Goal: Information Seeking & Learning: Learn about a topic

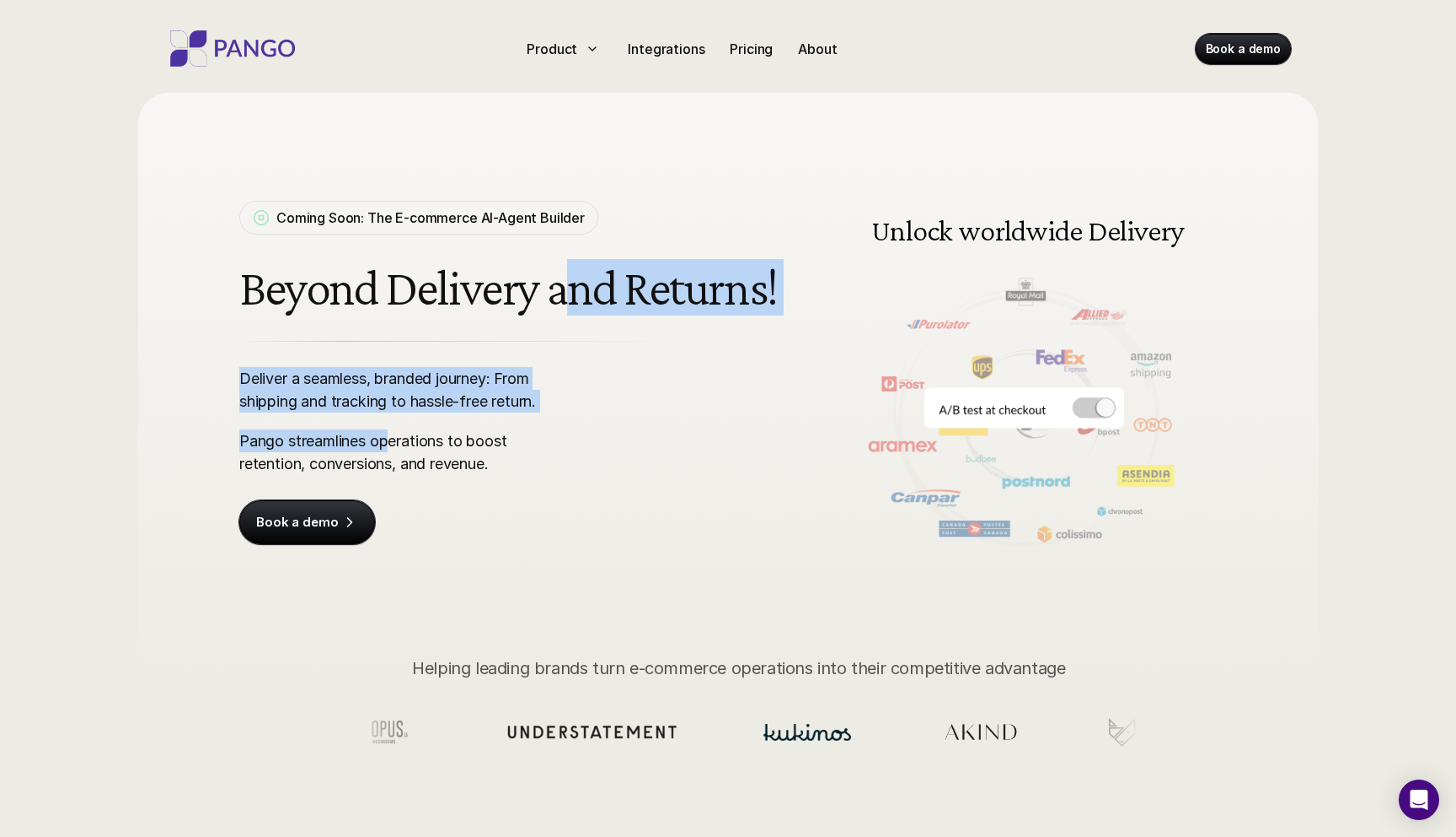
drag, startPoint x: 559, startPoint y: 291, endPoint x: 387, endPoint y: 449, distance: 233.6
click at [387, 449] on div "Coming Soon: The E-commerce AI-Agent Builder Beyond Delivery and Returns! Deliv…" at bounding box center [511, 371] width 544 height 343
click at [387, 449] on p "Pango streamlines operations to boost retention, conversions, and revenue." at bounding box center [402, 451] width 326 height 45
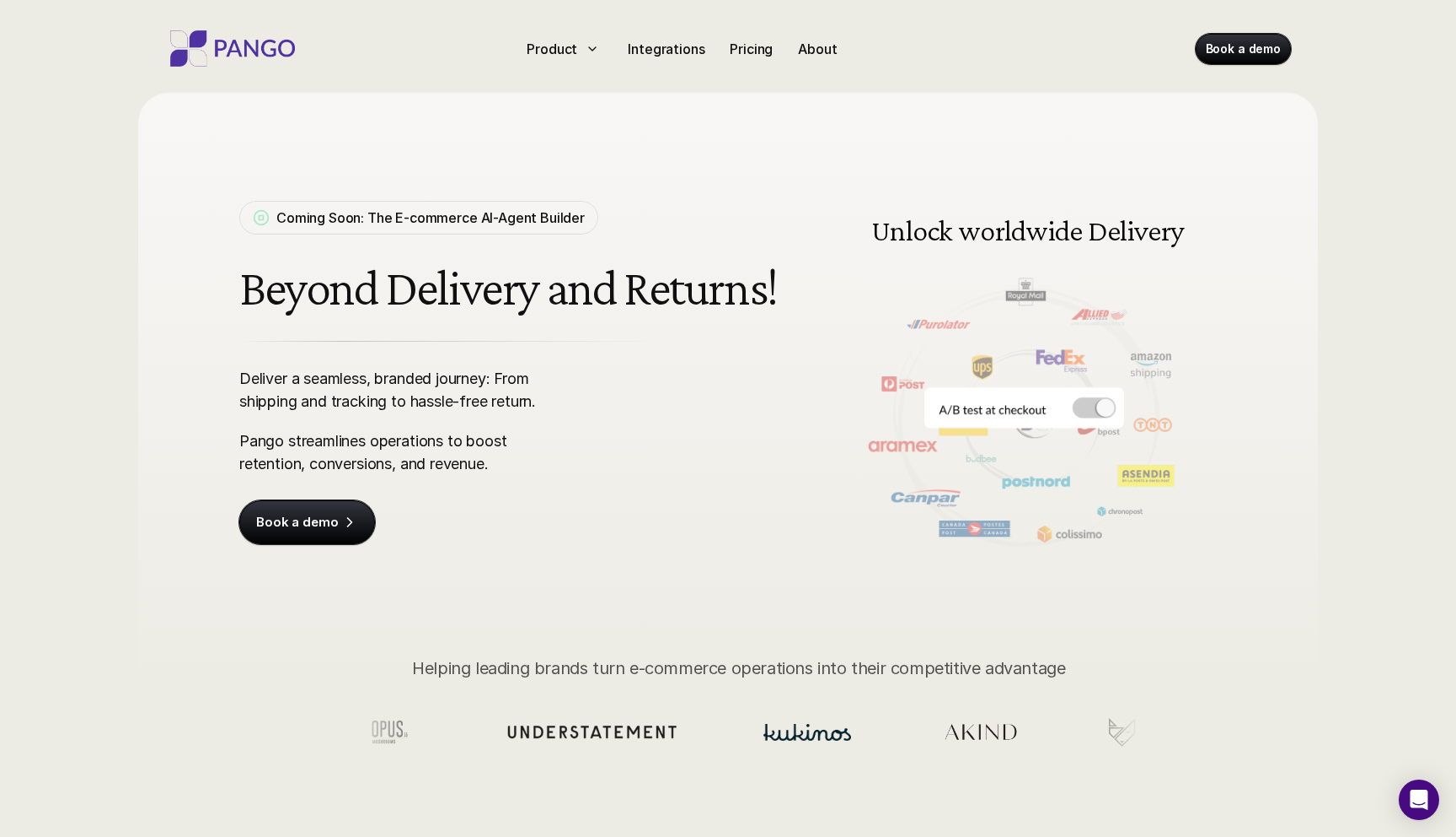
click at [396, 210] on p "Coming Soon: The E-commerce AI-Agent Builder" at bounding box center [431, 218] width 308 height 21
drag, startPoint x: 462, startPoint y: 247, endPoint x: 361, endPoint y: 194, distance: 114.1
click at [361, 194] on div "Coming Soon: The E-commerce AI-Agent Builder Beyond Delivery and Returns! Deliv…" at bounding box center [728, 371] width 978 height 390
copy p "Coming Soon: The E-commerce AI-Agent Builder"
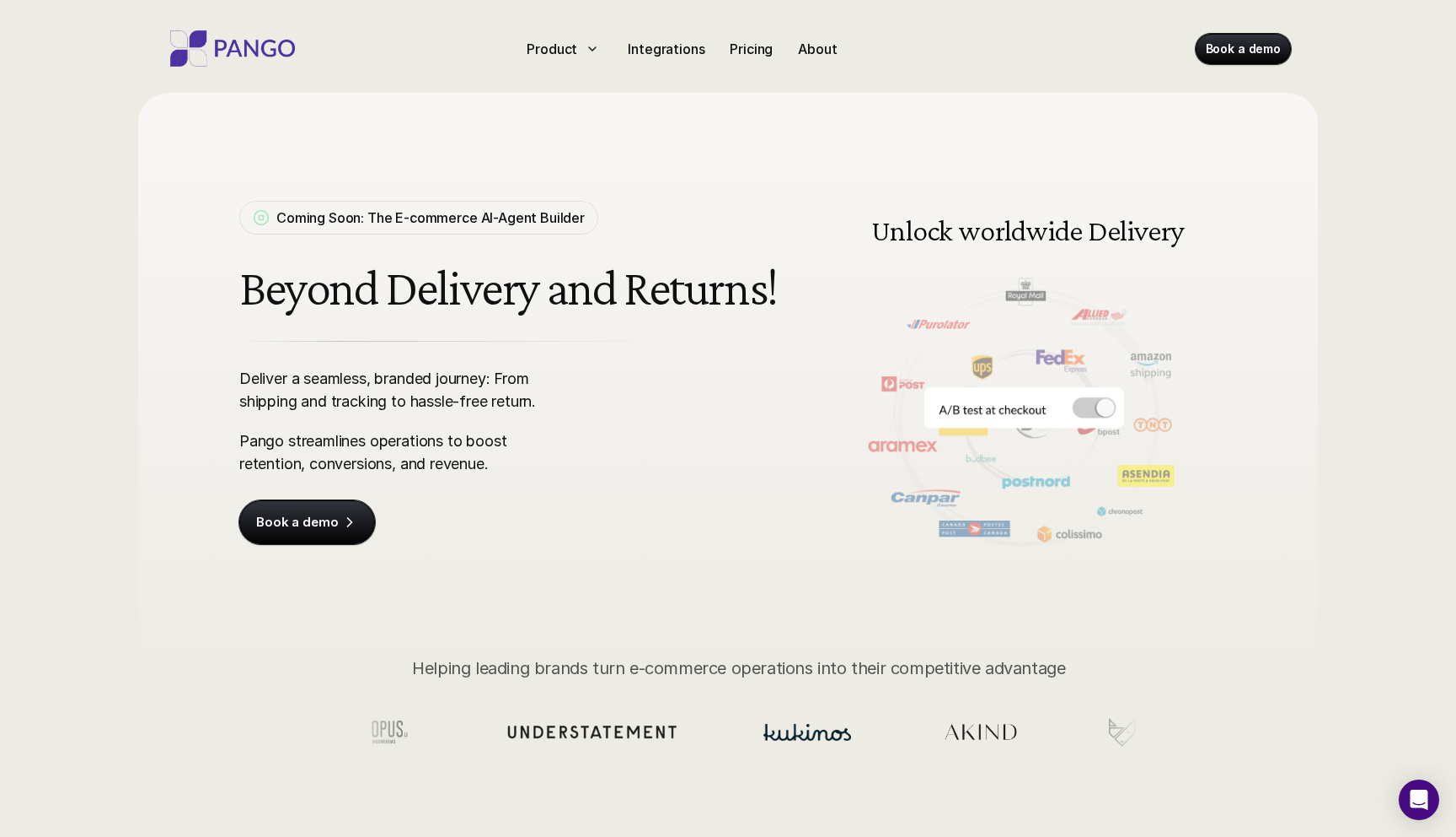
click at [378, 276] on h1 "Beyond Delivery and Returns!" at bounding box center [511, 287] width 544 height 55
click at [669, 48] on p "Integrations" at bounding box center [666, 49] width 77 height 21
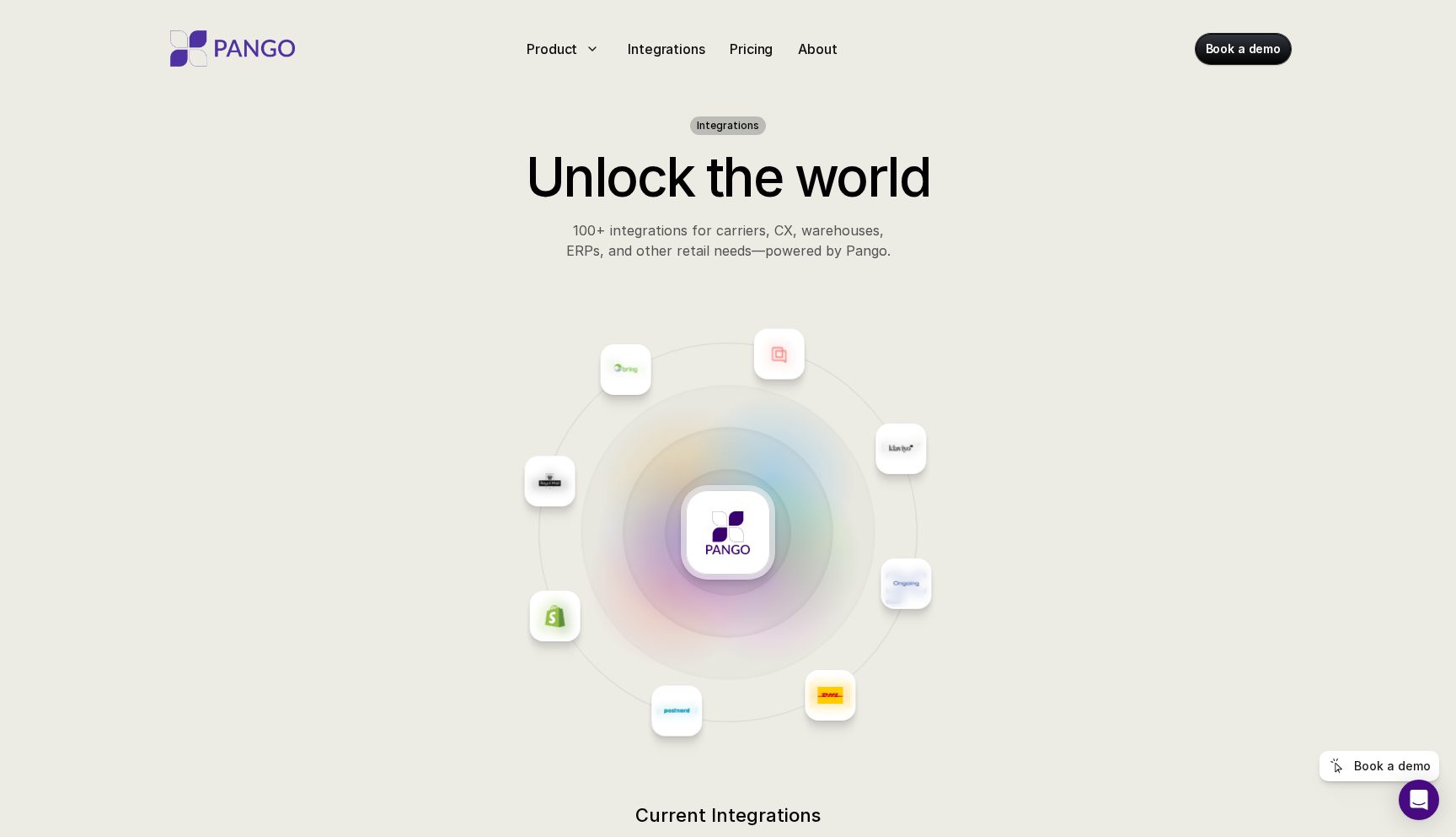
click at [556, 603] on img at bounding box center [555, 615] width 25 height 25
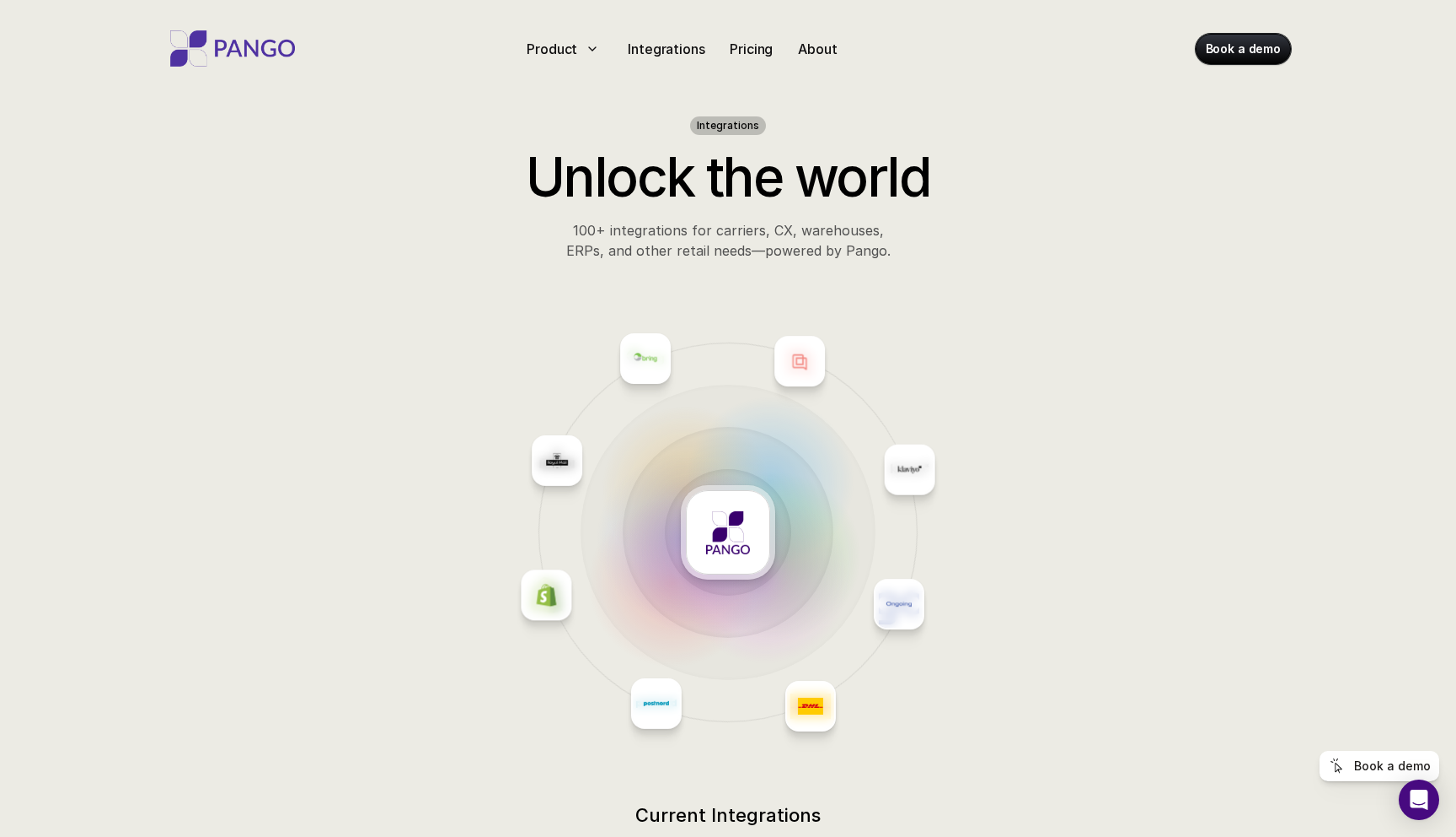
click at [645, 680] on div at bounding box center [656, 703] width 47 height 47
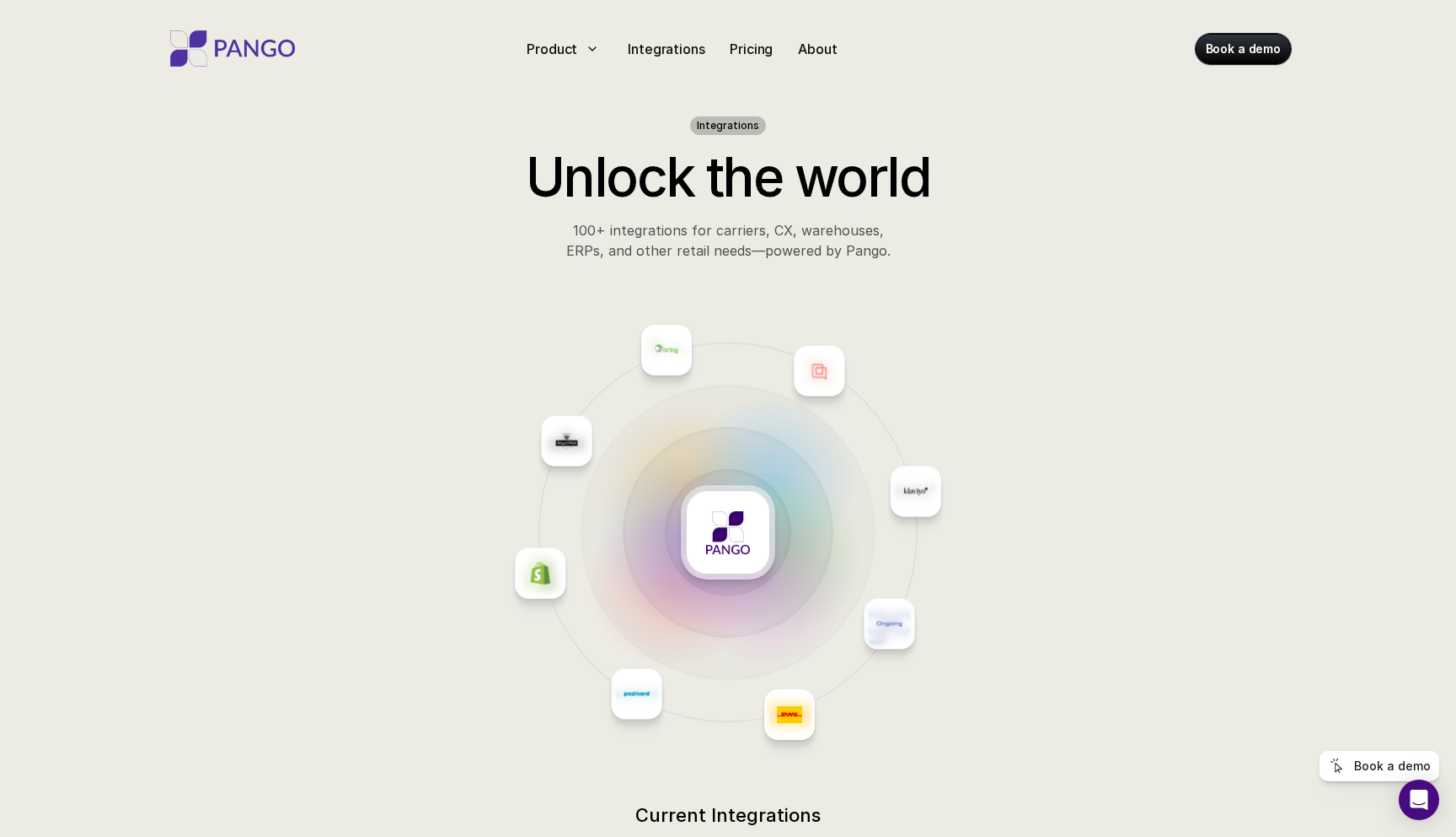
click at [822, 696] on div at bounding box center [665, 644] width 392 height 252
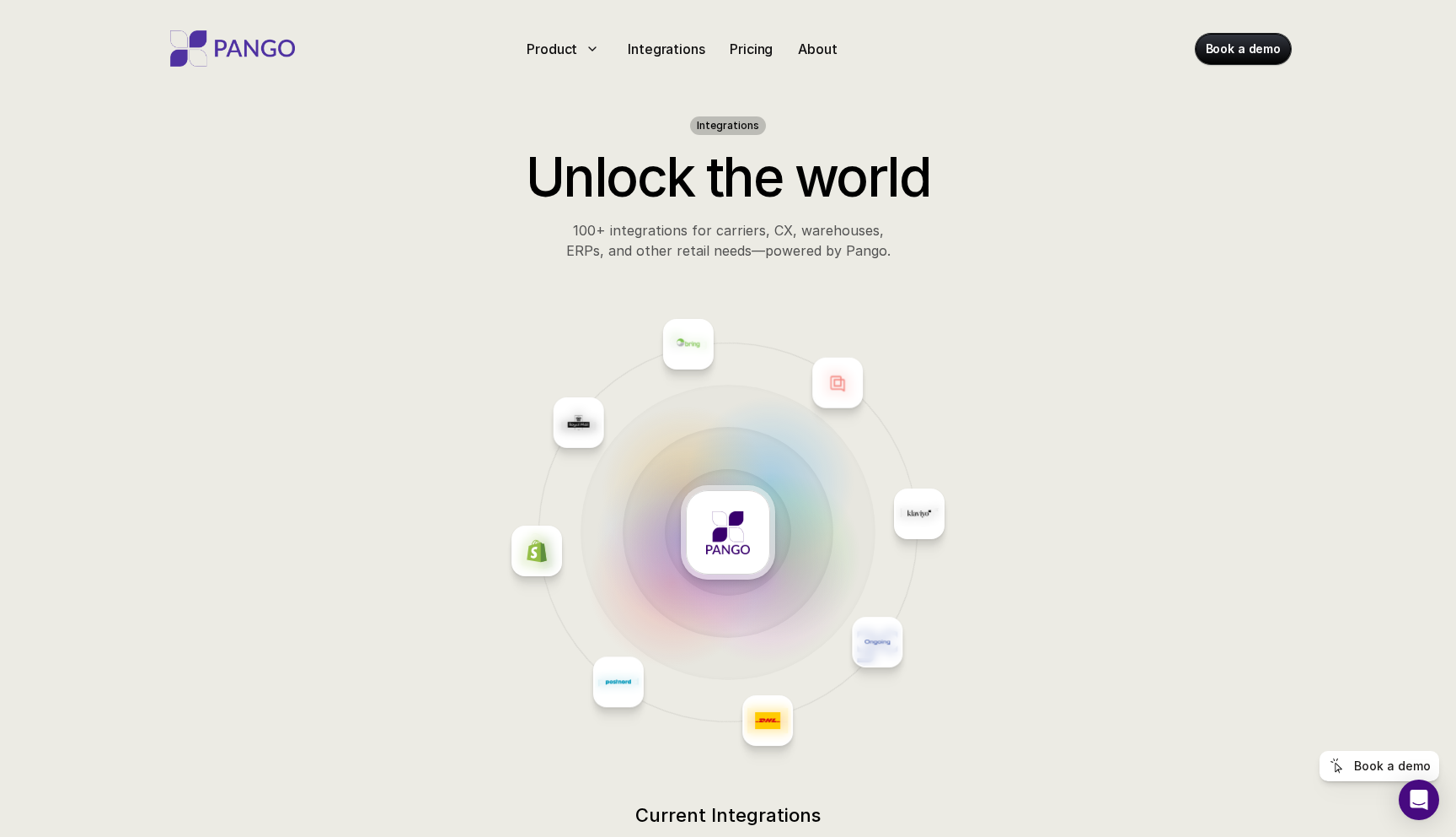
click at [876, 629] on img at bounding box center [877, 641] width 25 height 25
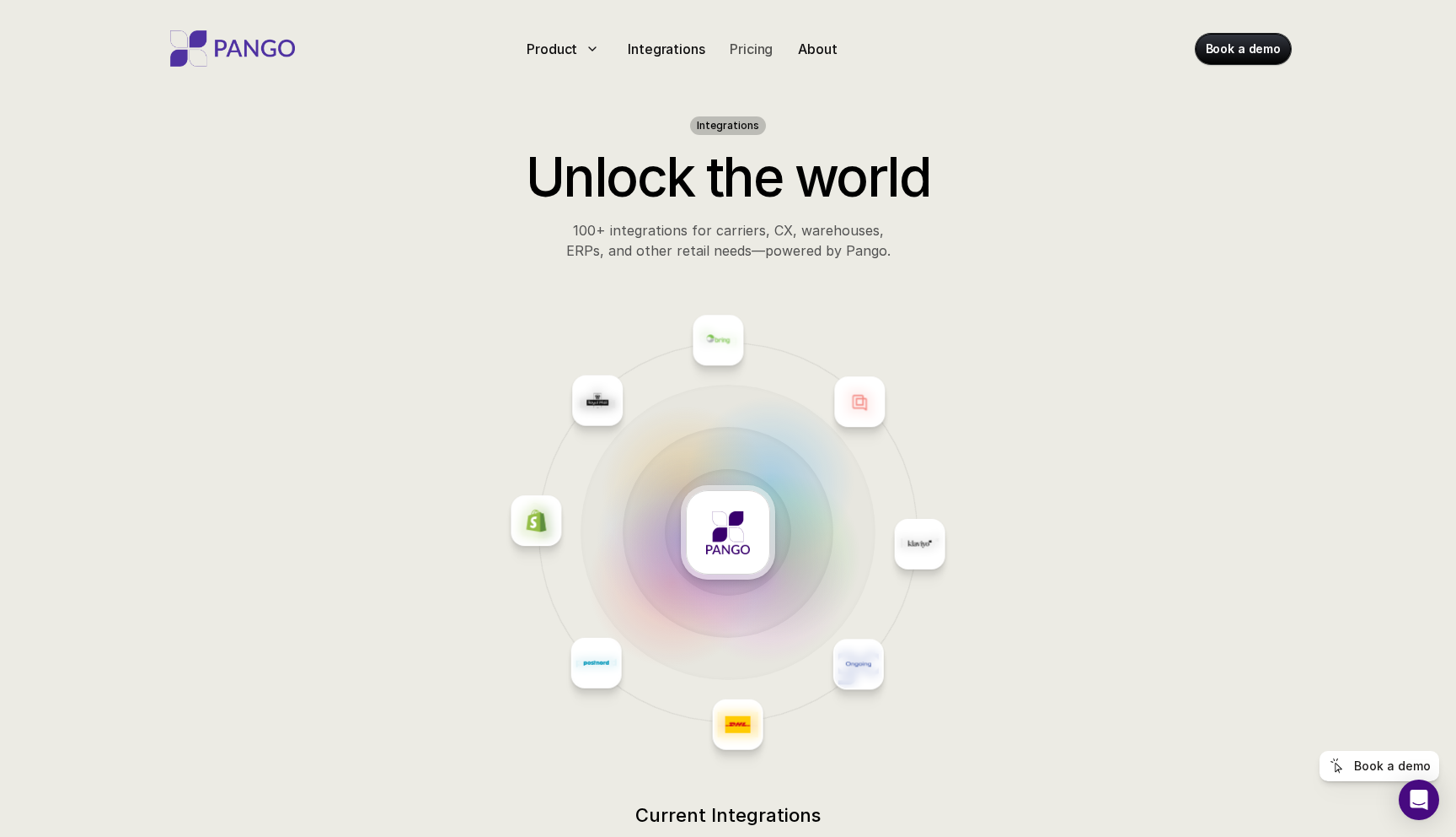
click at [753, 52] on p "Pricing" at bounding box center [752, 49] width 43 height 21
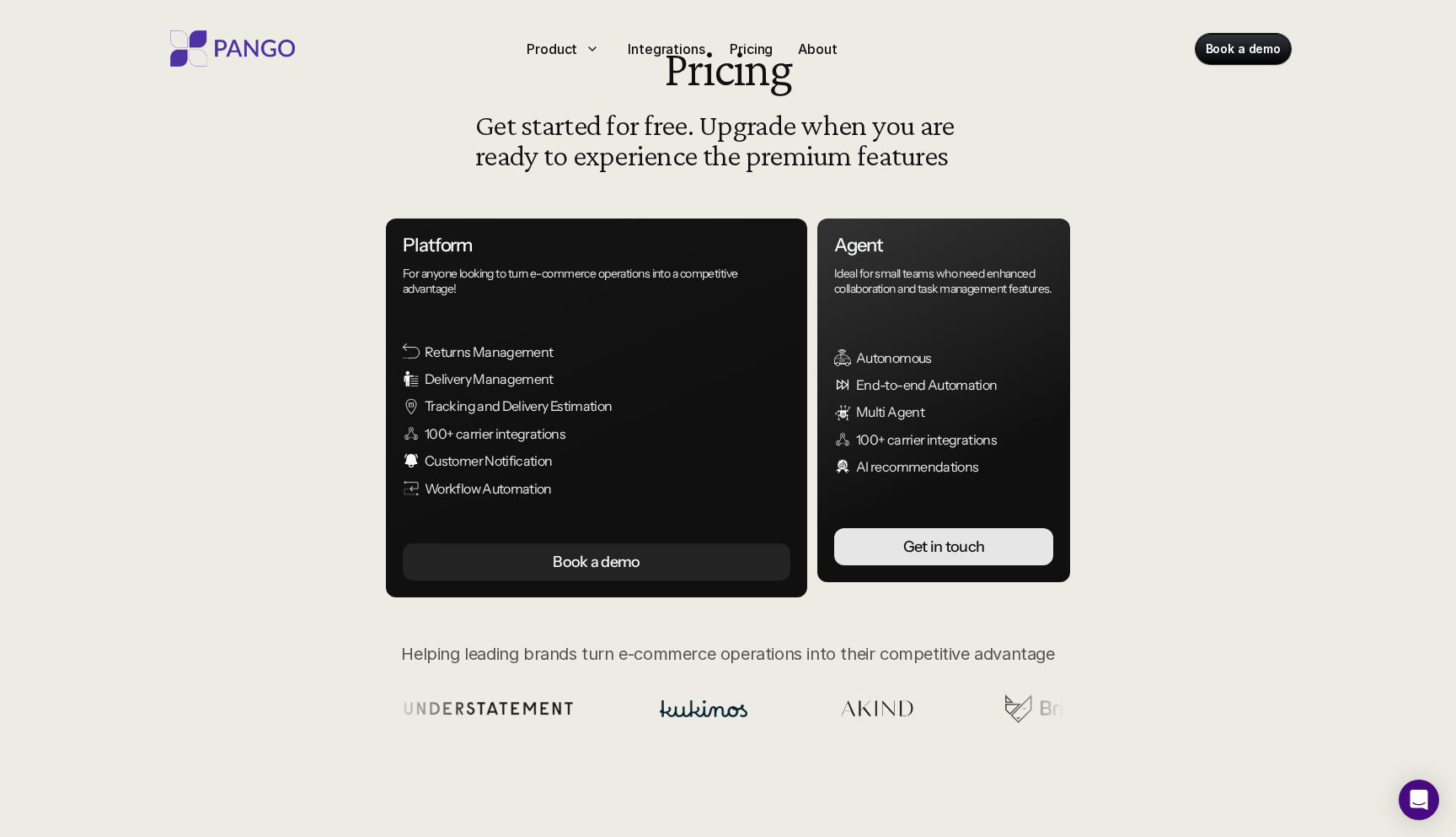
scroll to position [95, 0]
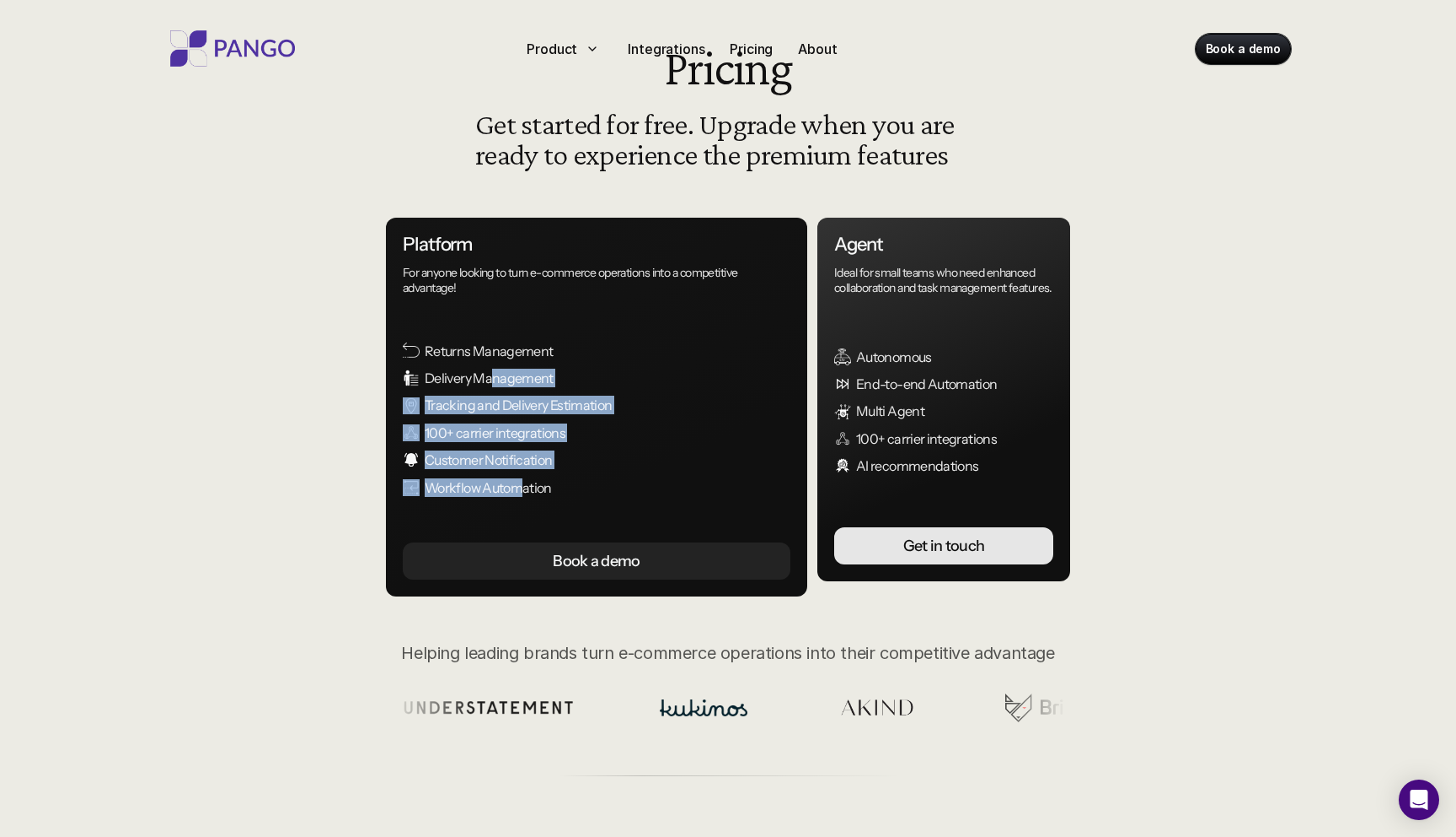
drag, startPoint x: 524, startPoint y: 481, endPoint x: 493, endPoint y: 372, distance: 113.3
click at [493, 372] on div "Returns Management Delivery Management Tracking and Delivery Estimation 100+ ca…" at bounding box center [608, 418] width 410 height 155
click at [493, 372] on p "Delivery Management" at bounding box center [618, 378] width 387 height 19
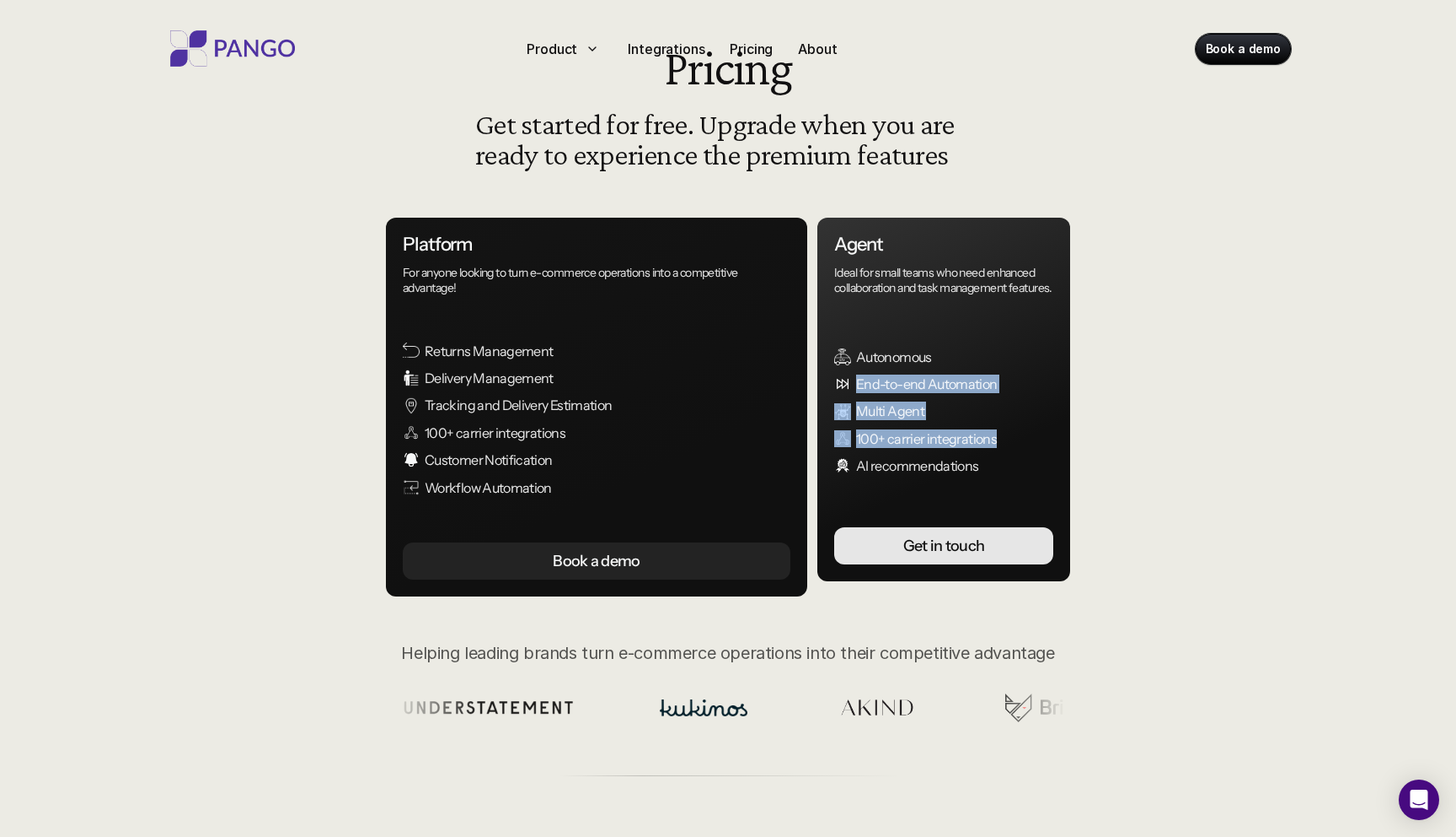
drag, startPoint x: 900, startPoint y: 463, endPoint x: 893, endPoint y: 387, distance: 76.3
click at [893, 387] on div "Autonomous End-to-end Automation Multi Agent 100+ carrier integrations AI recom…" at bounding box center [946, 411] width 223 height 128
click at [893, 393] on p "End-to-end Automation" at bounding box center [956, 384] width 200 height 19
drag, startPoint x: 890, startPoint y: 372, endPoint x: 895, endPoint y: 433, distance: 61.2
click at [895, 433] on div "Autonomous End-to-end Automation Multi Agent 100+ carrier integrations AI recom…" at bounding box center [946, 411] width 223 height 128
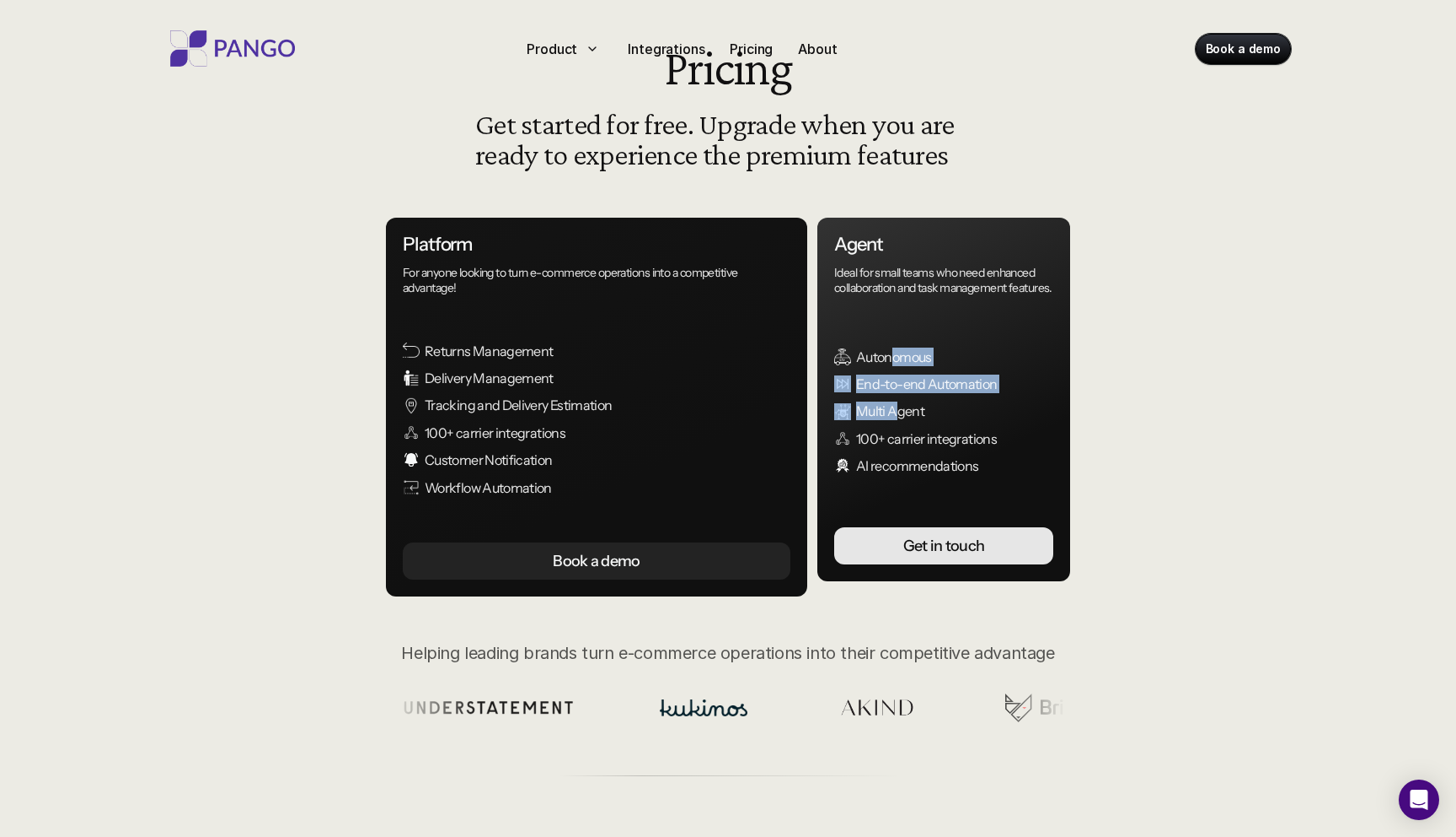
click at [895, 420] on p "Multi Agent" at bounding box center [956, 411] width 200 height 19
drag, startPoint x: 903, startPoint y: 460, endPoint x: 903, endPoint y: 393, distance: 67.0
click at [903, 392] on div "Autonomous End-to-end Automation Multi Agent 100+ carrier integrations AI recom…" at bounding box center [946, 411] width 223 height 128
click at [903, 393] on p "End-to-end Automation" at bounding box center [956, 384] width 200 height 19
click at [879, 581] on div "Agent Ideal for small teams who need enhanced collaboration and task management…" at bounding box center [944, 399] width 253 height 363
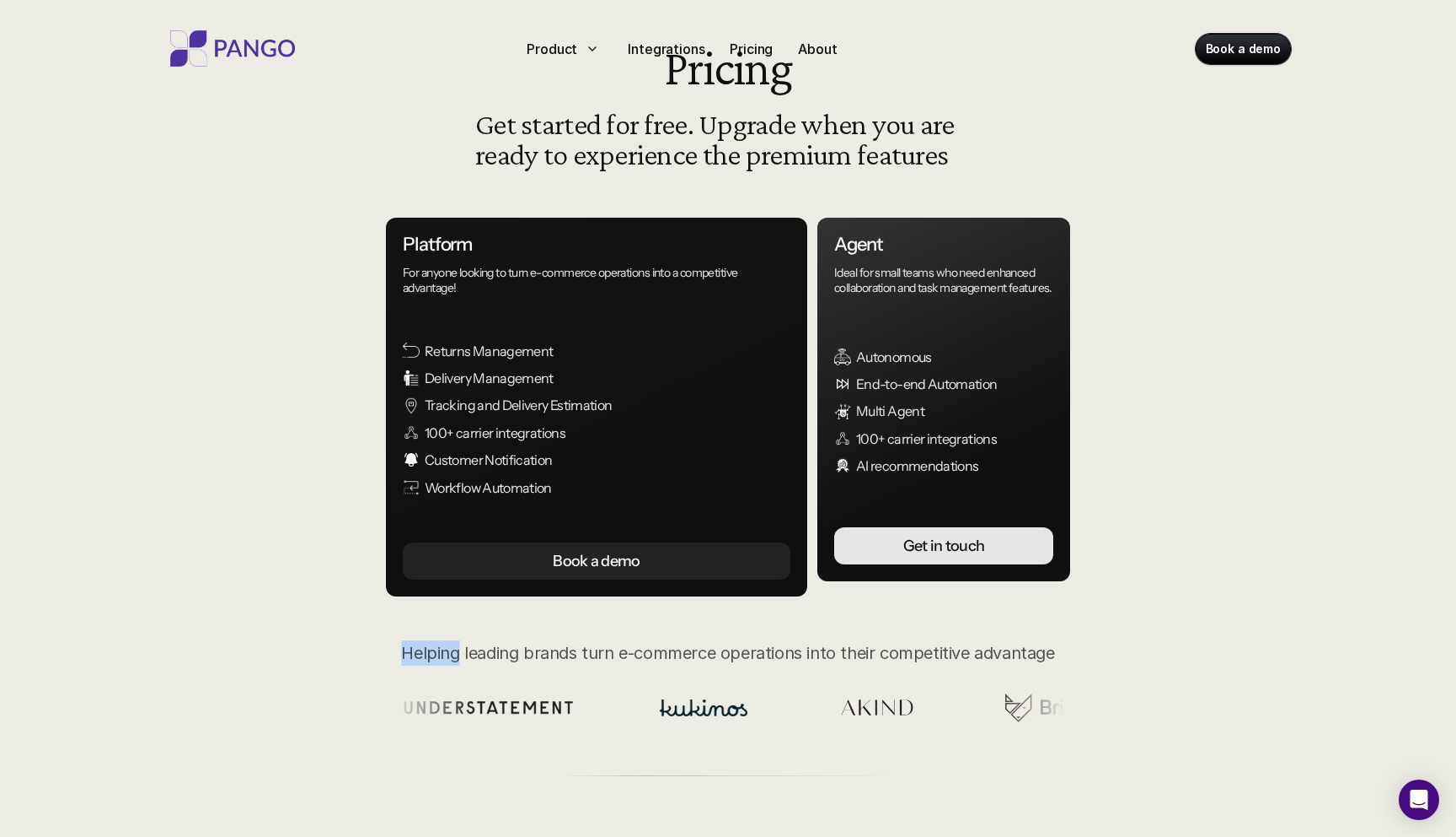
click at [878, 580] on div "Agent Ideal for small teams who need enhanced collaboration and task management…" at bounding box center [944, 399] width 253 height 363
click at [858, 564] on link "Get in touch Get in touch" at bounding box center [944, 545] width 219 height 37
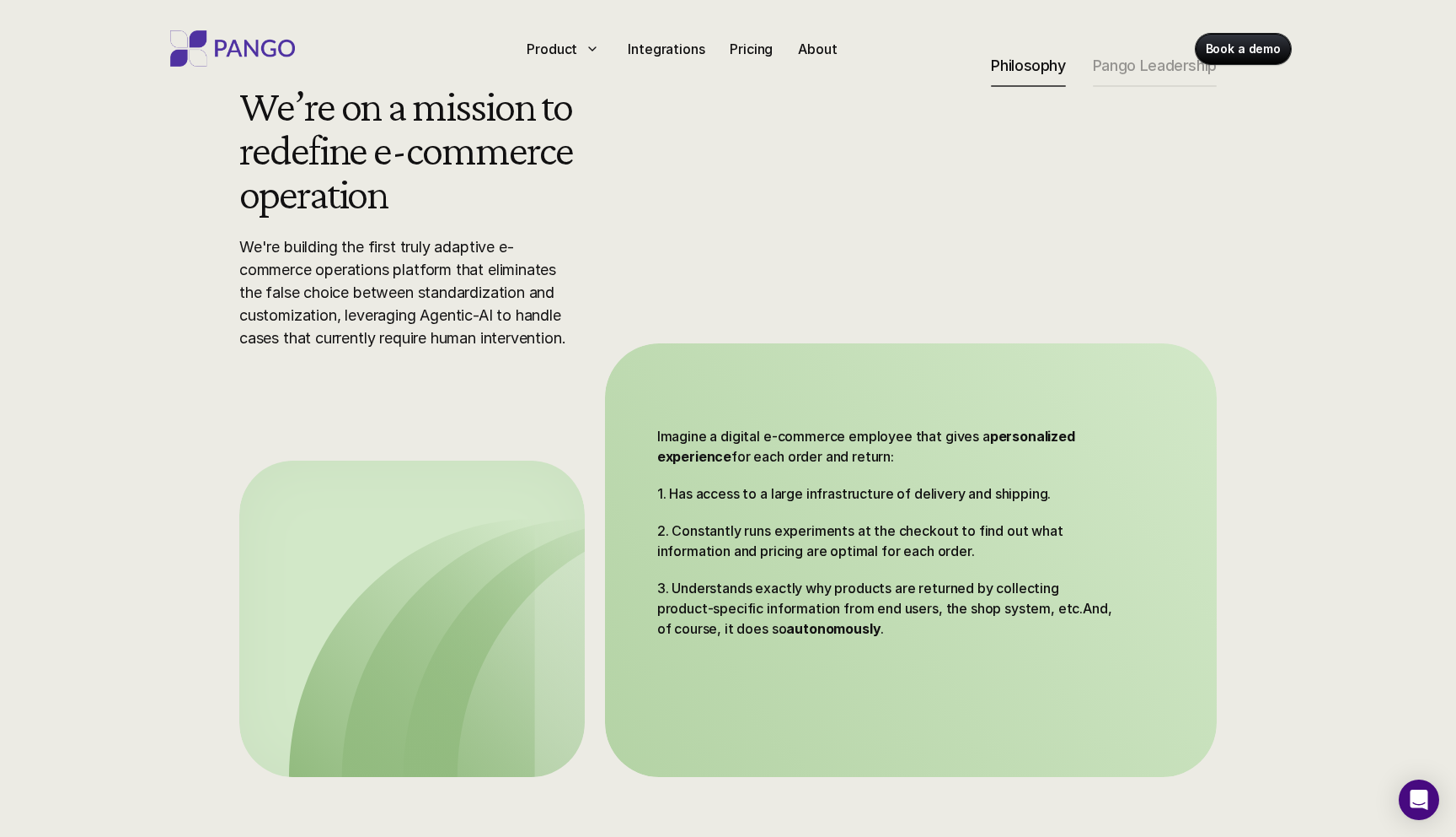
scroll to position [938, 0]
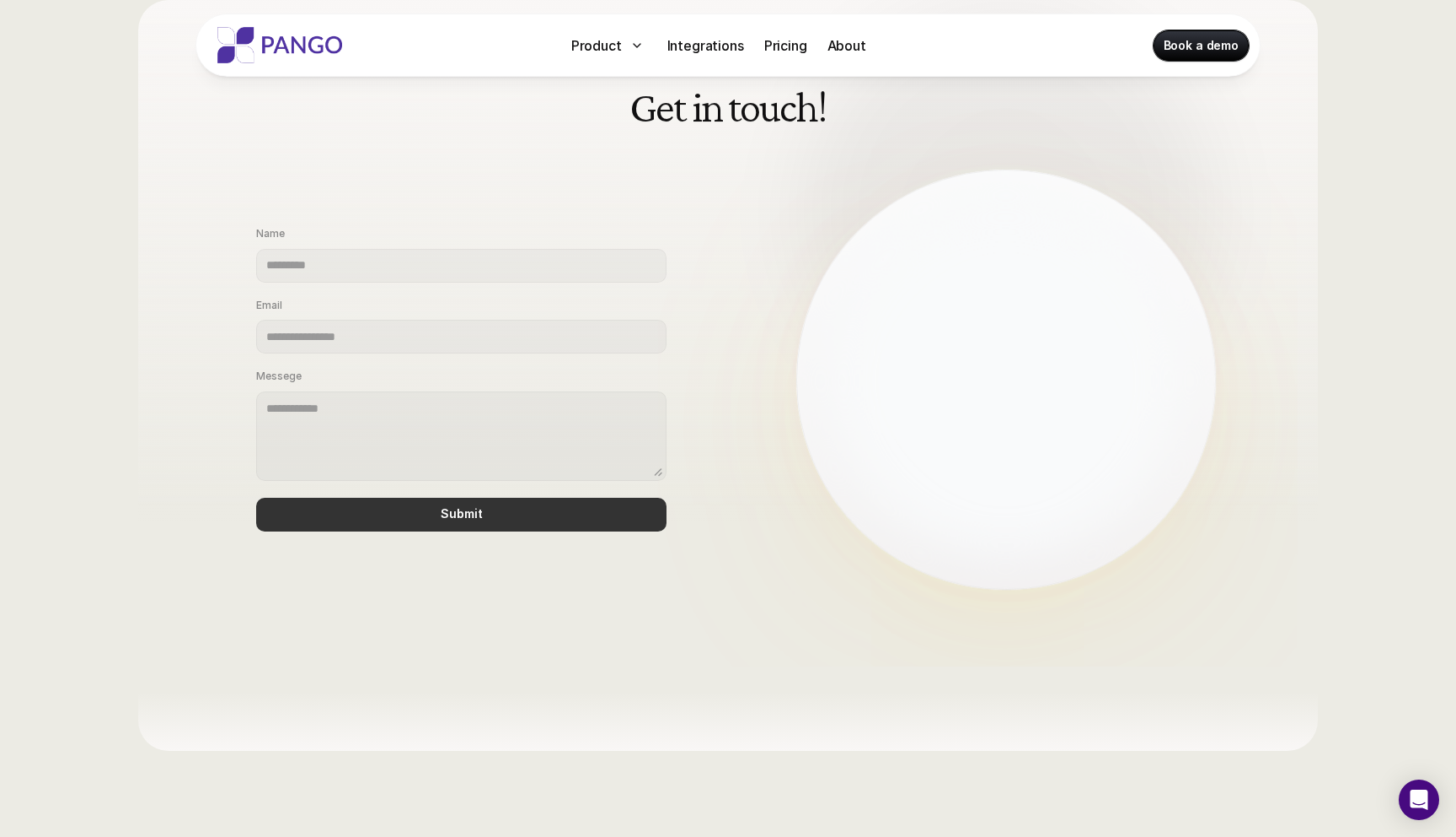
click at [946, 348] on div at bounding box center [1006, 379] width 420 height 420
click at [1335, 304] on div "Get in touch! Name Email Messege Submit" at bounding box center [728, 286] width 1456 height 759
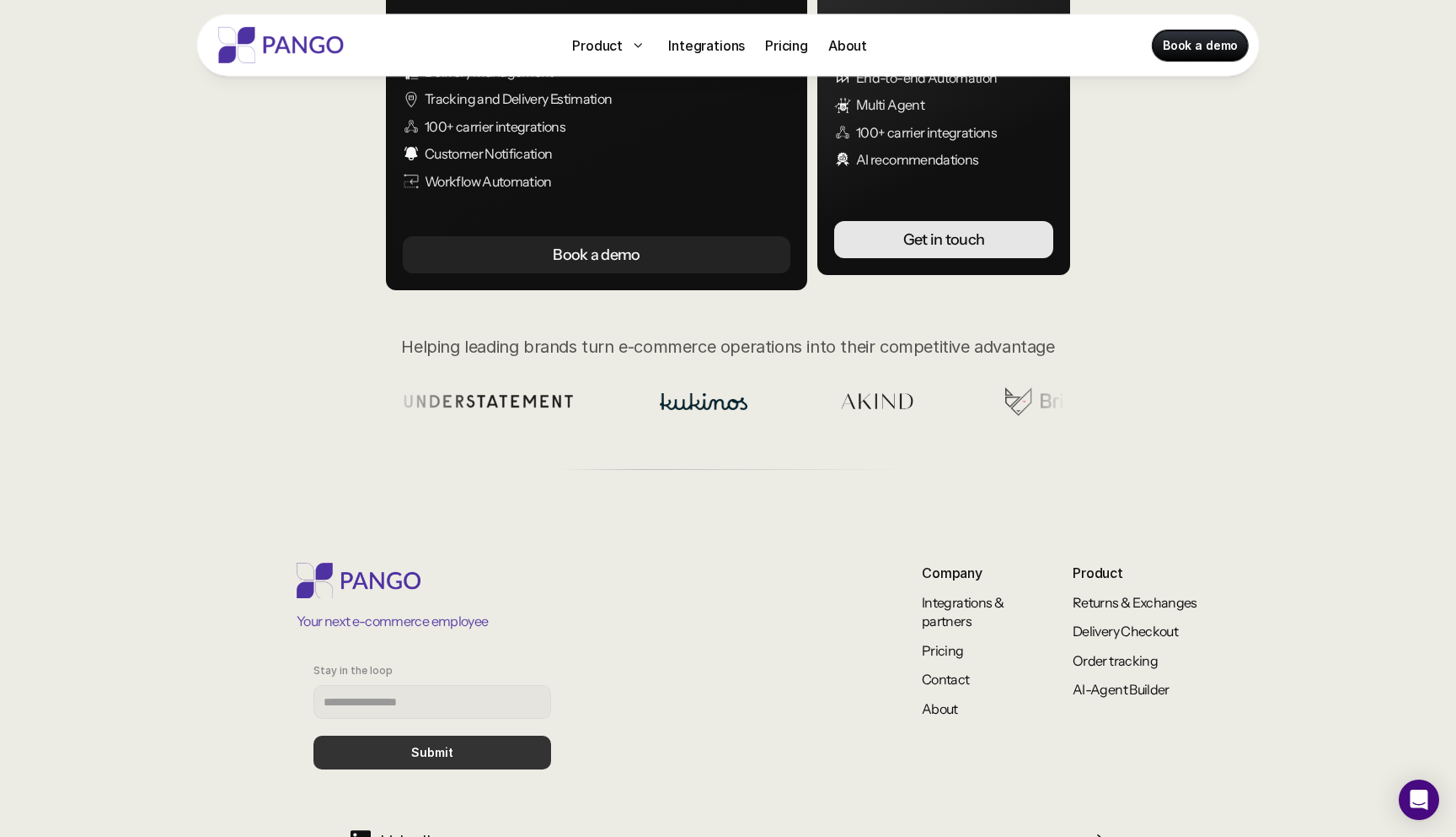
scroll to position [527, 0]
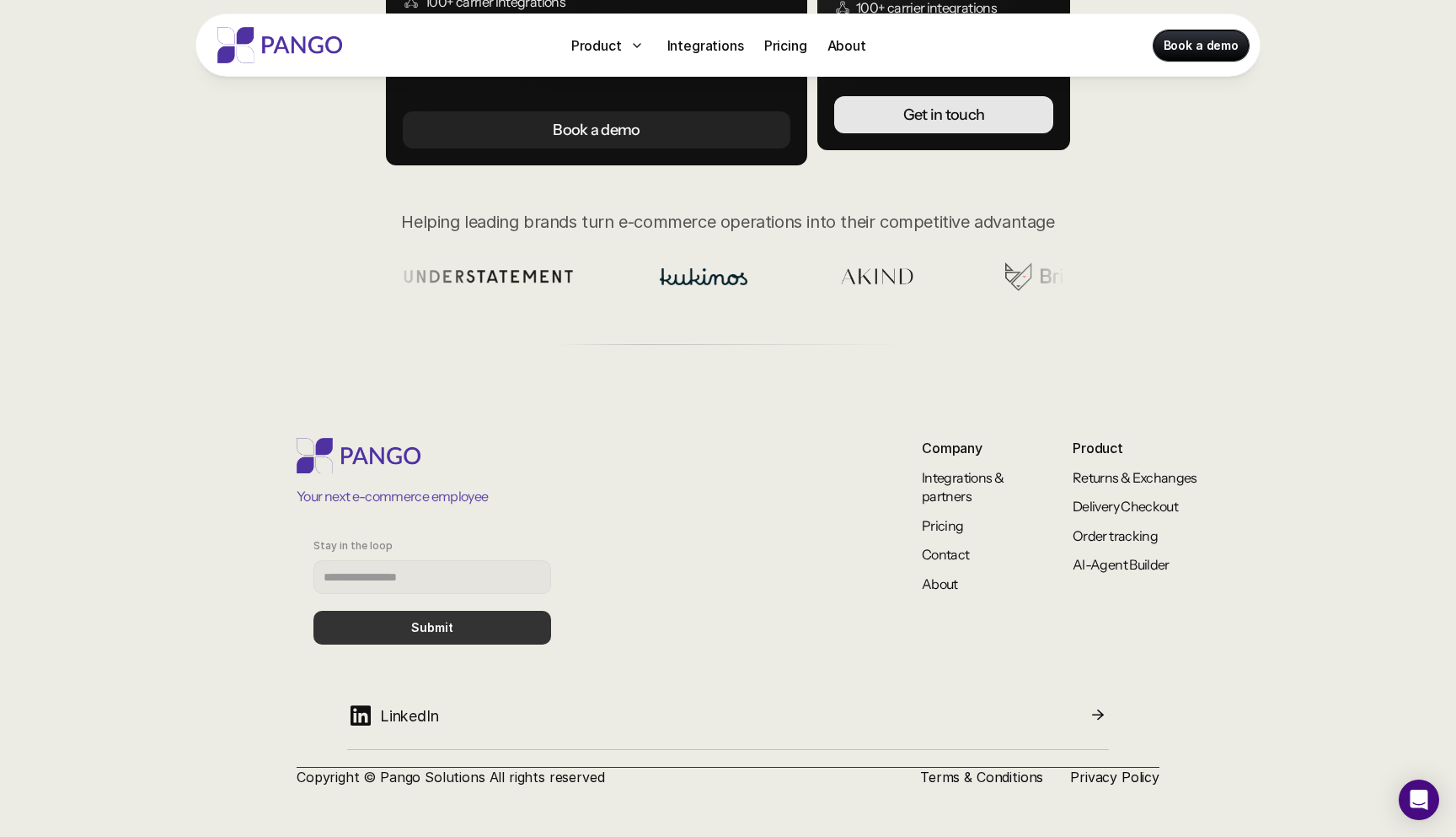
click at [397, 781] on p "Copyright © Pango Solutions All rights reserved" at bounding box center [595, 777] width 597 height 19
click at [509, 771] on p "Copyright © Pango Solutions All rights reserved" at bounding box center [595, 777] width 597 height 19
click at [449, 771] on p "Copyright © Pango Solutions All rights reserved" at bounding box center [595, 777] width 597 height 19
click at [402, 779] on p "Copyright © Pango Solutions All rights reserved" at bounding box center [595, 777] width 597 height 19
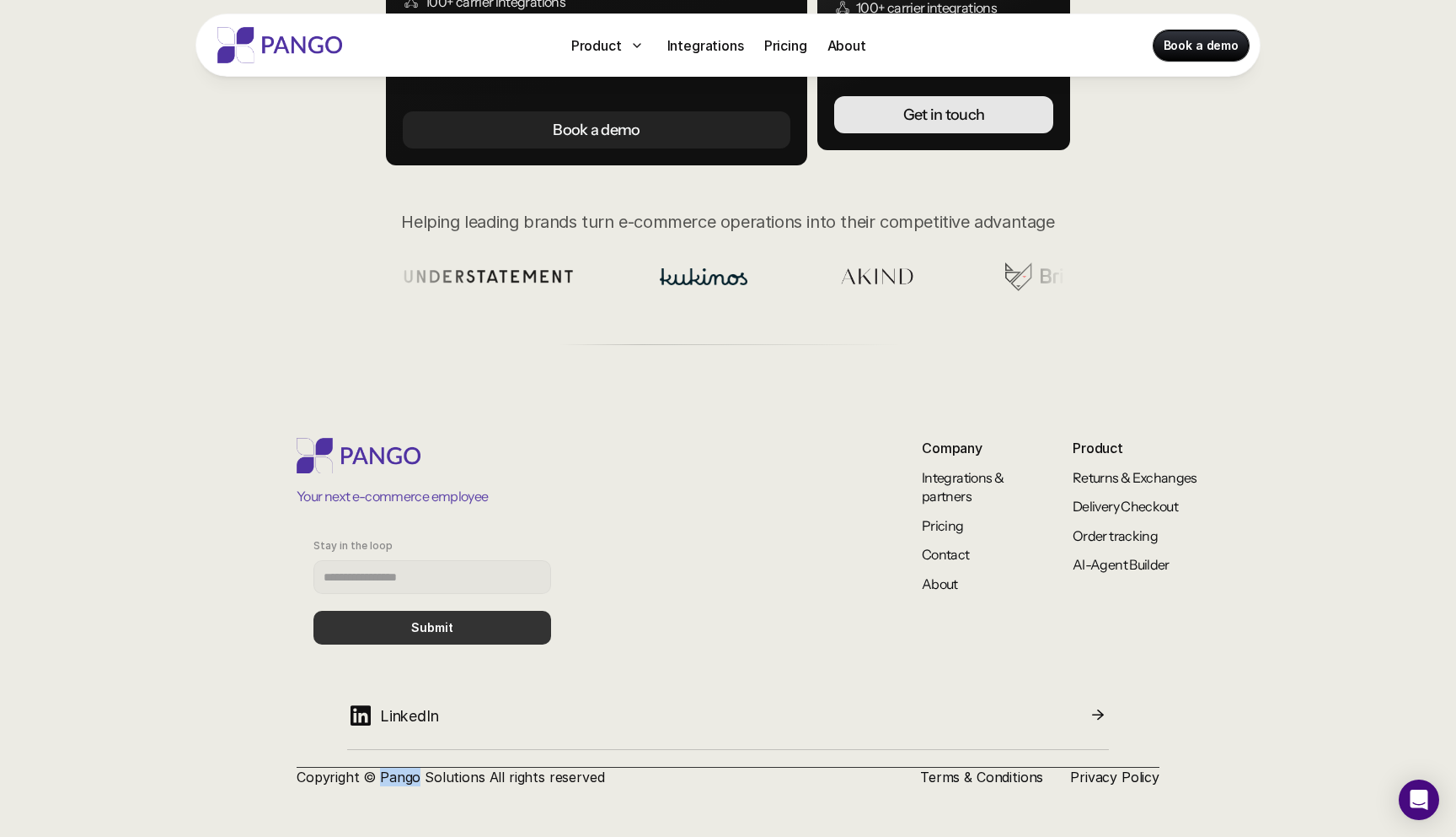
click at [402, 779] on p "Copyright © Pango Solutions All rights reserved" at bounding box center [595, 777] width 597 height 19
click at [453, 779] on p "Copyright © Pango Solutions All rights reserved" at bounding box center [595, 777] width 597 height 19
copy p "Pango Solutions"
